Goal: Navigation & Orientation: Find specific page/section

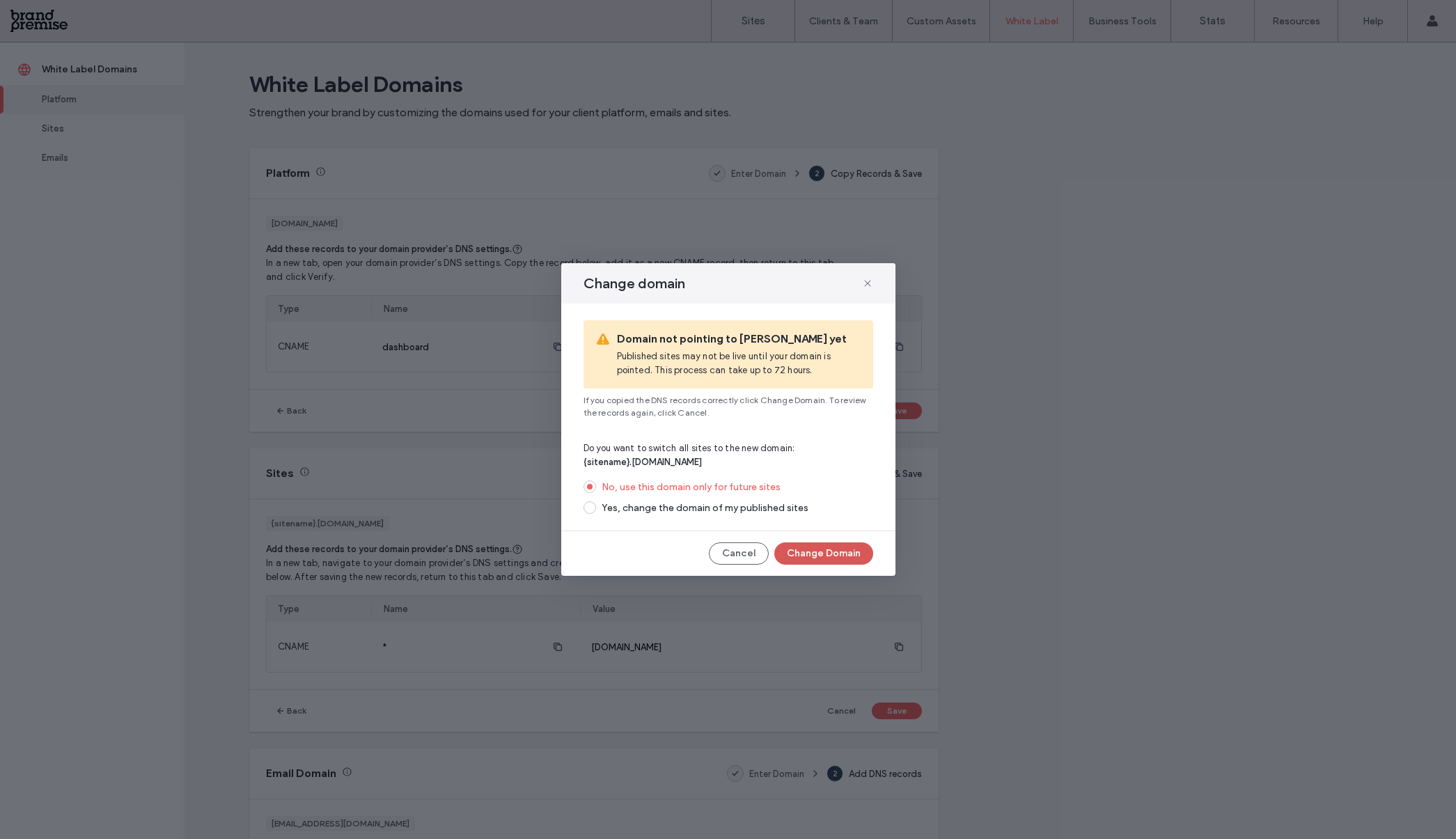
click at [824, 549] on button "Change Domain" at bounding box center [823, 554] width 99 height 23
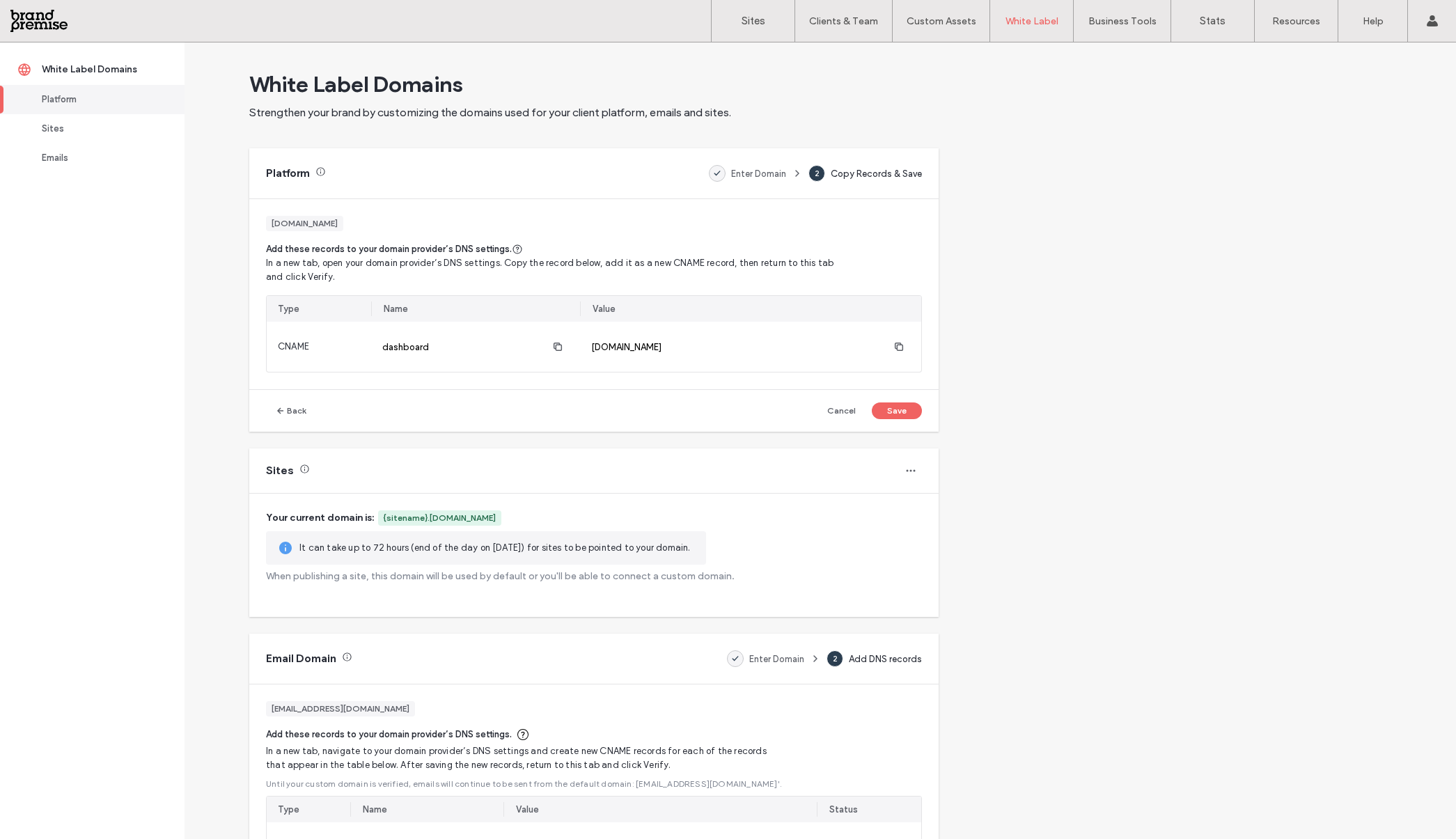
click at [1094, 354] on div "White Label Domains Strengthen your brand by customizing the domains used for y…" at bounding box center [820, 441] width 1271 height 796
click at [748, 14] on label "Sites" at bounding box center [754, 20] width 24 height 13
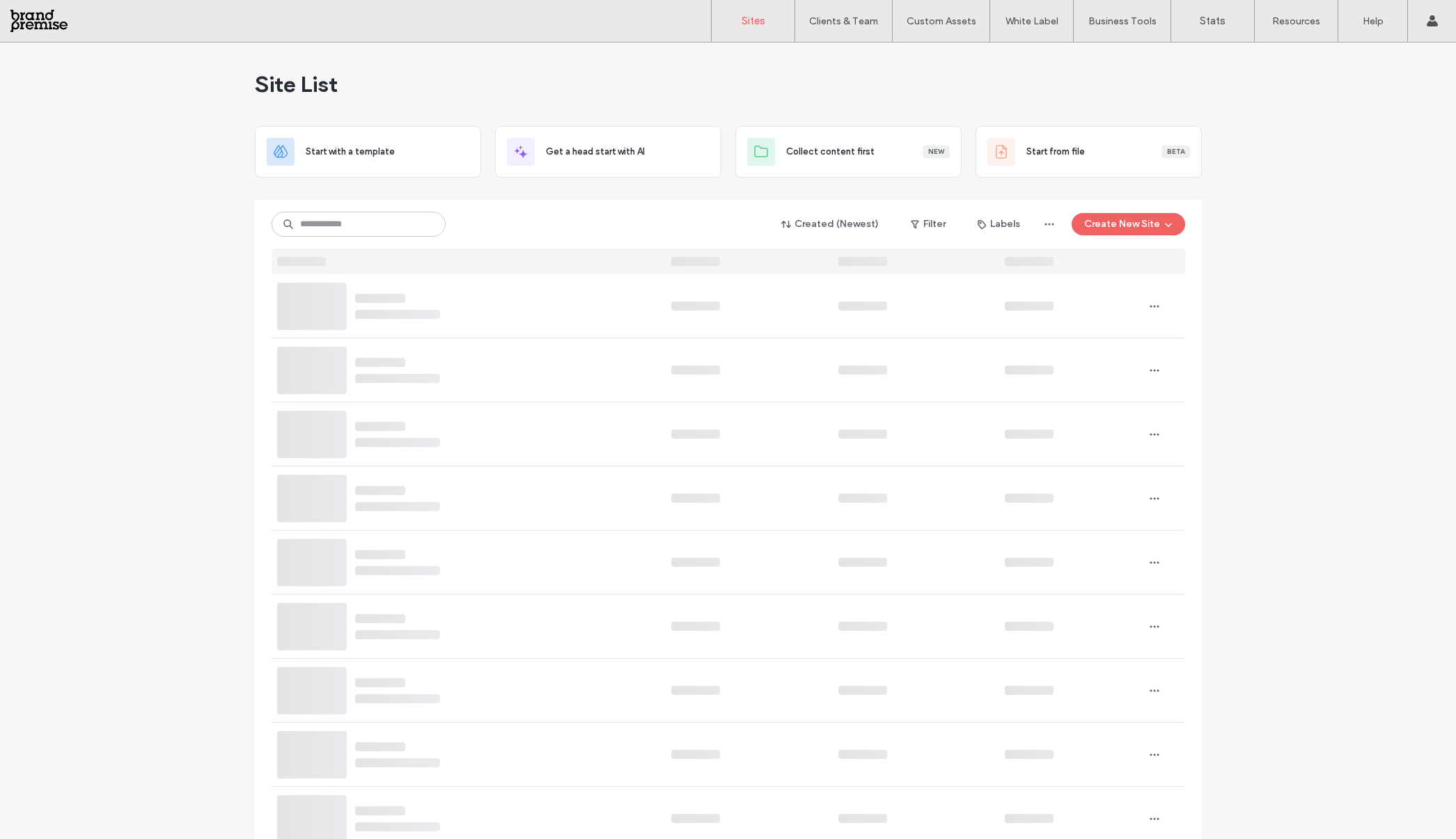
click at [306, 224] on input at bounding box center [359, 224] width 174 height 25
type input "*"
click at [315, 223] on input at bounding box center [359, 224] width 174 height 25
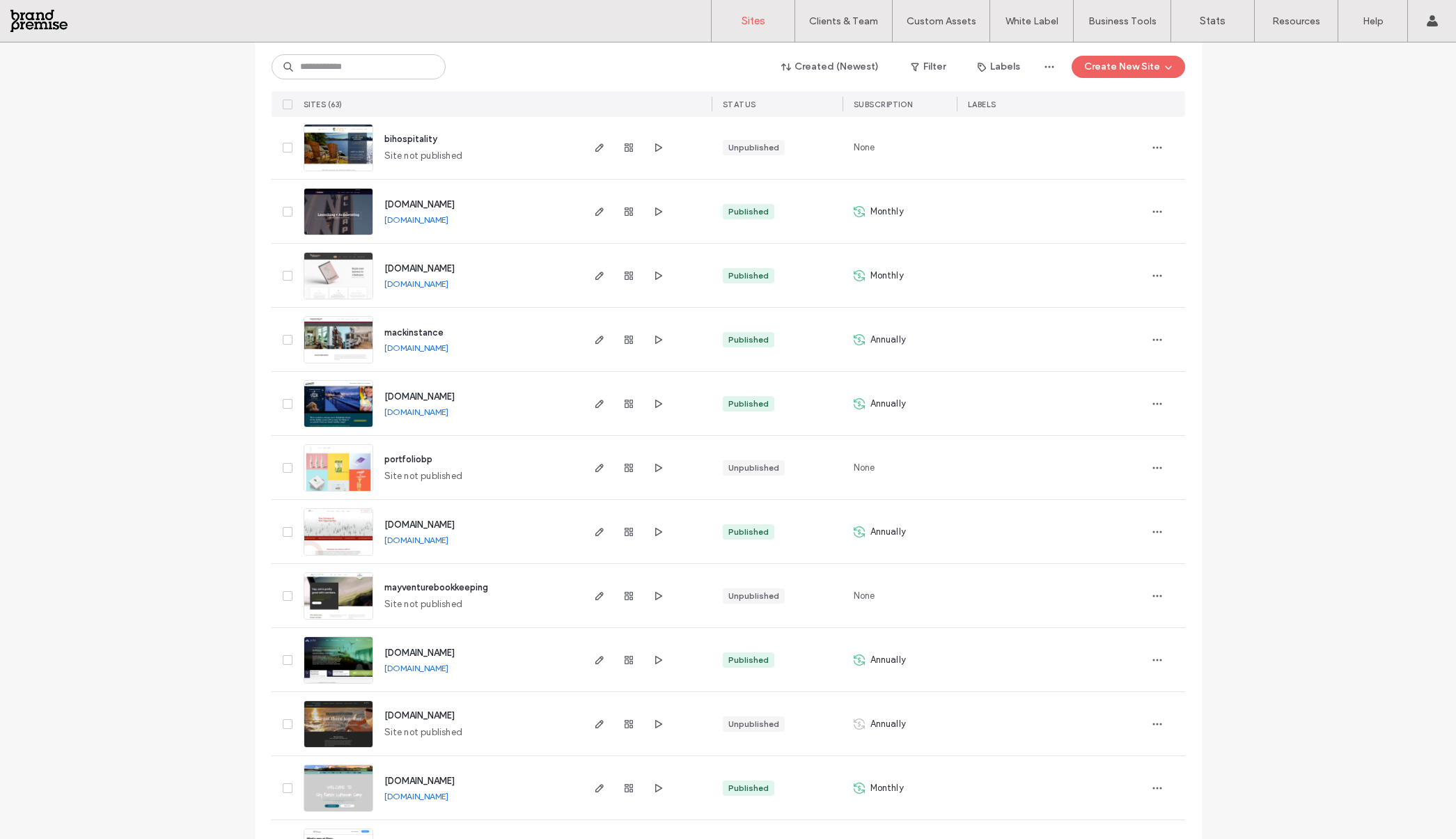
scroll to position [1479, 0]
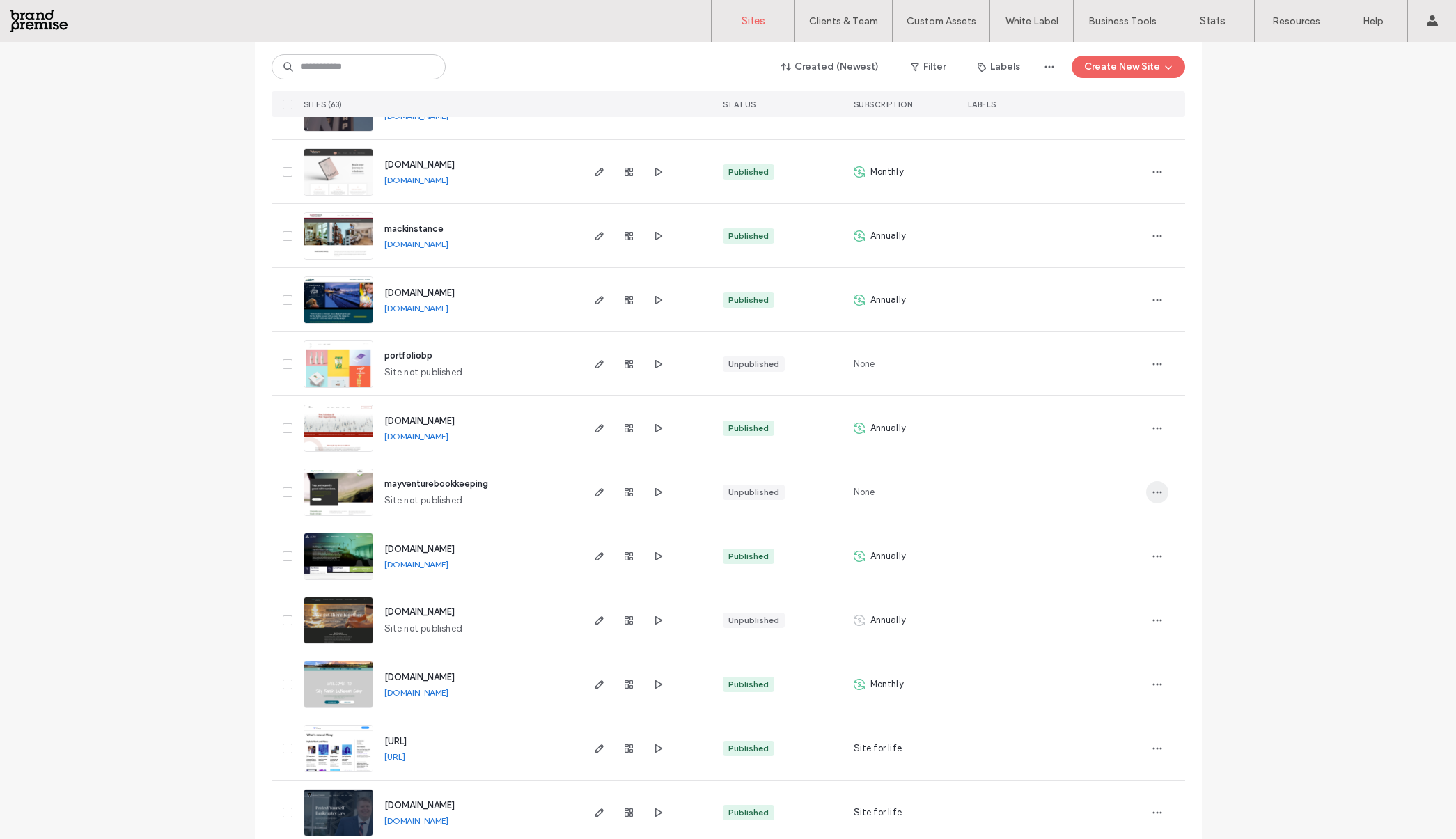
click at [1151, 489] on icon "button" at bounding box center [1157, 492] width 11 height 11
click at [404, 483] on span "mayventurebookkeeping" at bounding box center [436, 483] width 104 height 11
